Goal: Task Accomplishment & Management: Manage account settings

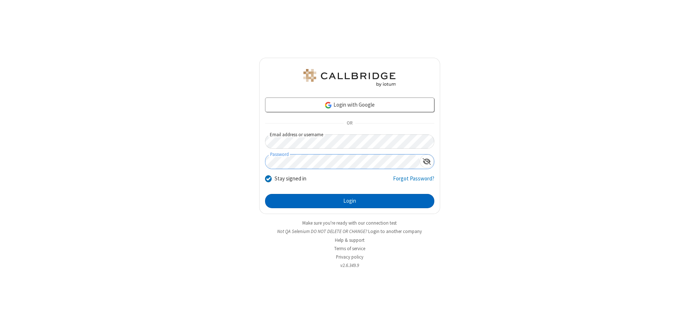
click at [349, 201] on button "Login" at bounding box center [349, 201] width 169 height 15
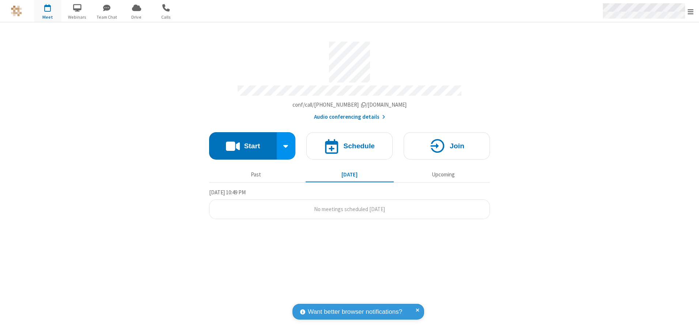
click at [690, 11] on span "Open menu" at bounding box center [690, 11] width 6 height 7
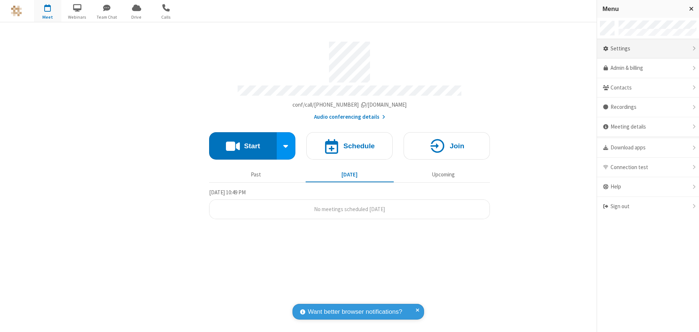
click at [647, 49] on div "Settings" at bounding box center [648, 49] width 102 height 20
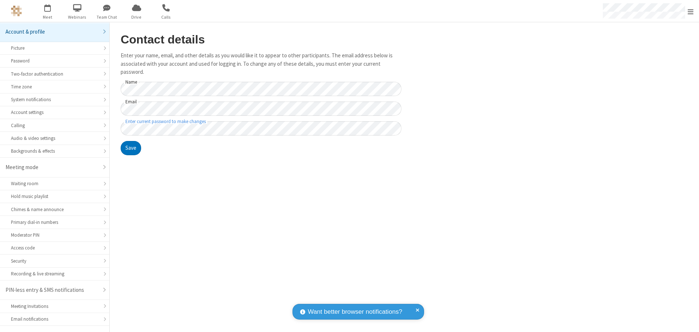
scroll to position [13, 0]
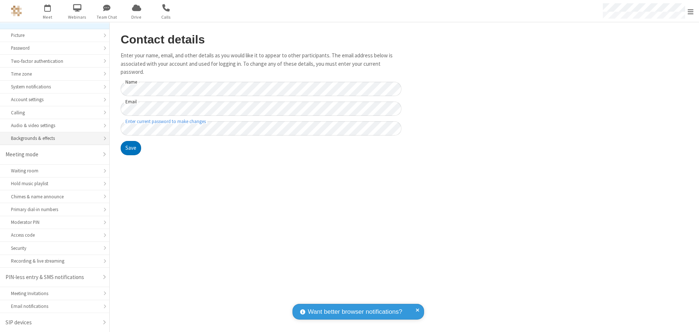
click at [52, 138] on div "Backgrounds & effects" at bounding box center [54, 138] width 87 height 7
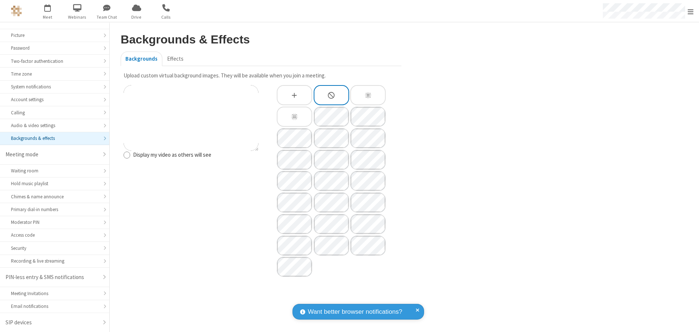
type input "C:\fakepath\virtual_background_test.jpg"
